Goal: Register for event/course

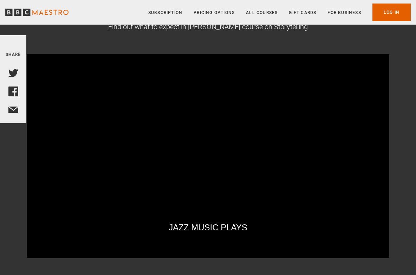
scroll to position [80, 0]
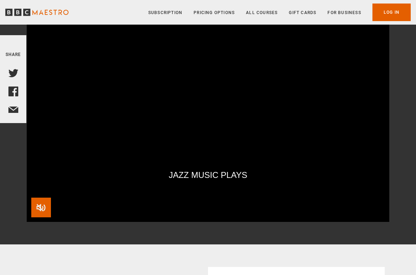
click at [45, 206] on span "Video Player" at bounding box center [41, 207] width 20 height 20
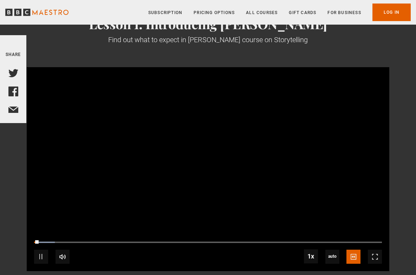
scroll to position [0, 0]
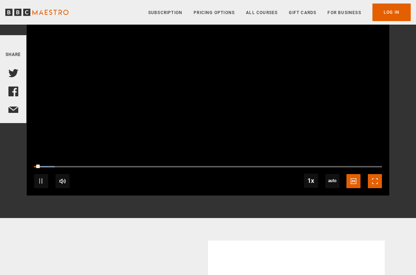
click at [371, 176] on span "Video Player" at bounding box center [375, 181] width 14 height 14
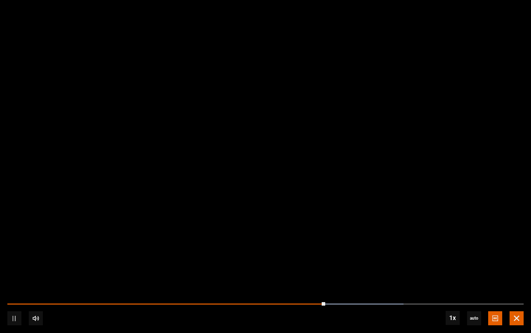
click at [415, 274] on span "Video Player" at bounding box center [516, 318] width 14 height 14
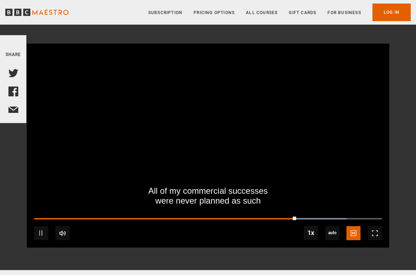
scroll to position [59, 0]
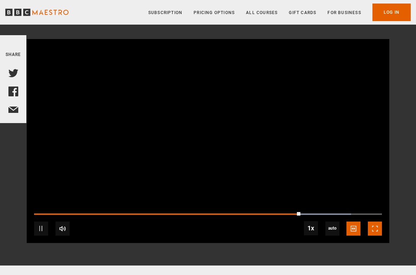
click at [371, 229] on span "Video Player" at bounding box center [375, 228] width 14 height 14
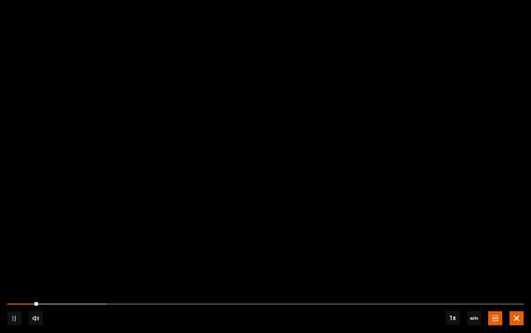
click at [415, 274] on span "Video Player" at bounding box center [516, 318] width 14 height 14
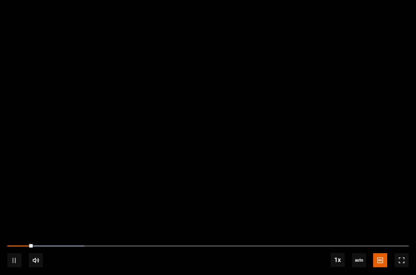
scroll to position [0, 0]
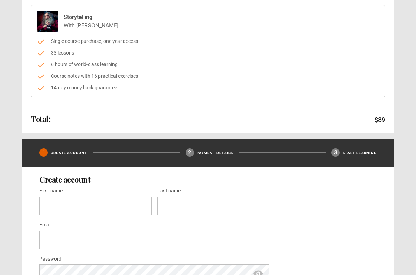
scroll to position [149, 0]
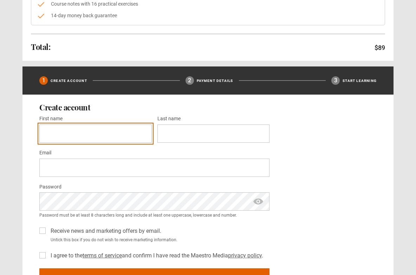
click at [95, 128] on input "First name *" at bounding box center [95, 133] width 112 height 18
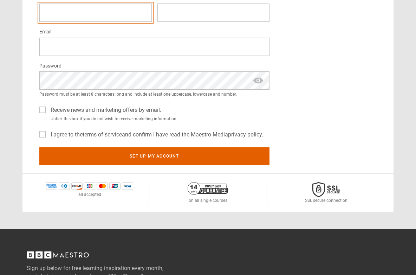
scroll to position [221, 0]
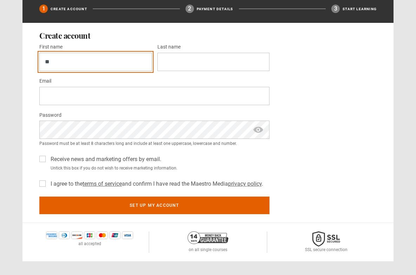
type input "*"
type input "****"
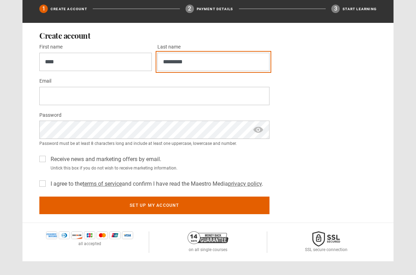
type input "*********"
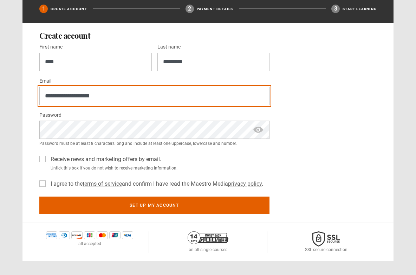
type input "**********"
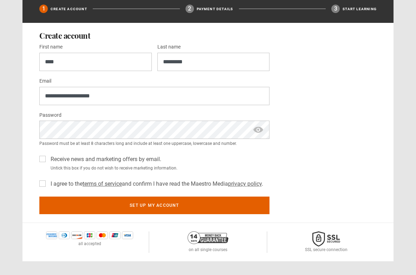
click at [60, 183] on label "I agree to the terms of service and confirm I have read the Maestro Media priva…" at bounding box center [155, 183] width 215 height 8
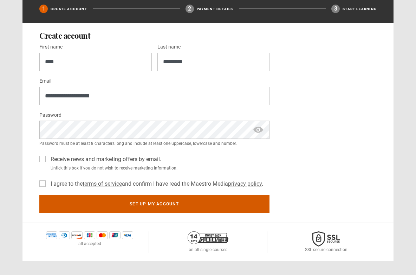
click at [177, 204] on button "Set up my account" at bounding box center [154, 204] width 230 height 18
